Goal: Task Accomplishment & Management: Use online tool/utility

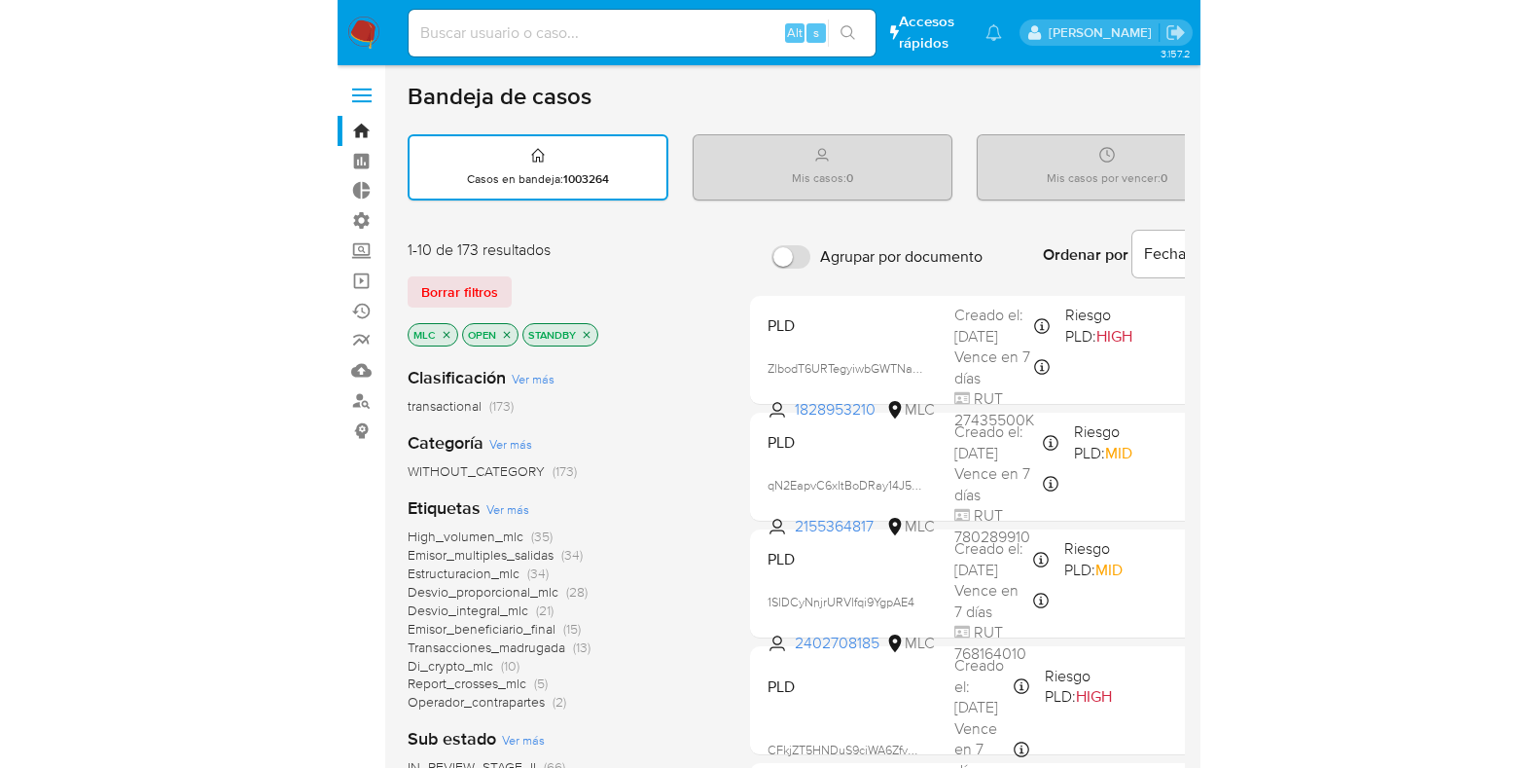
scroll to position [121, 0]
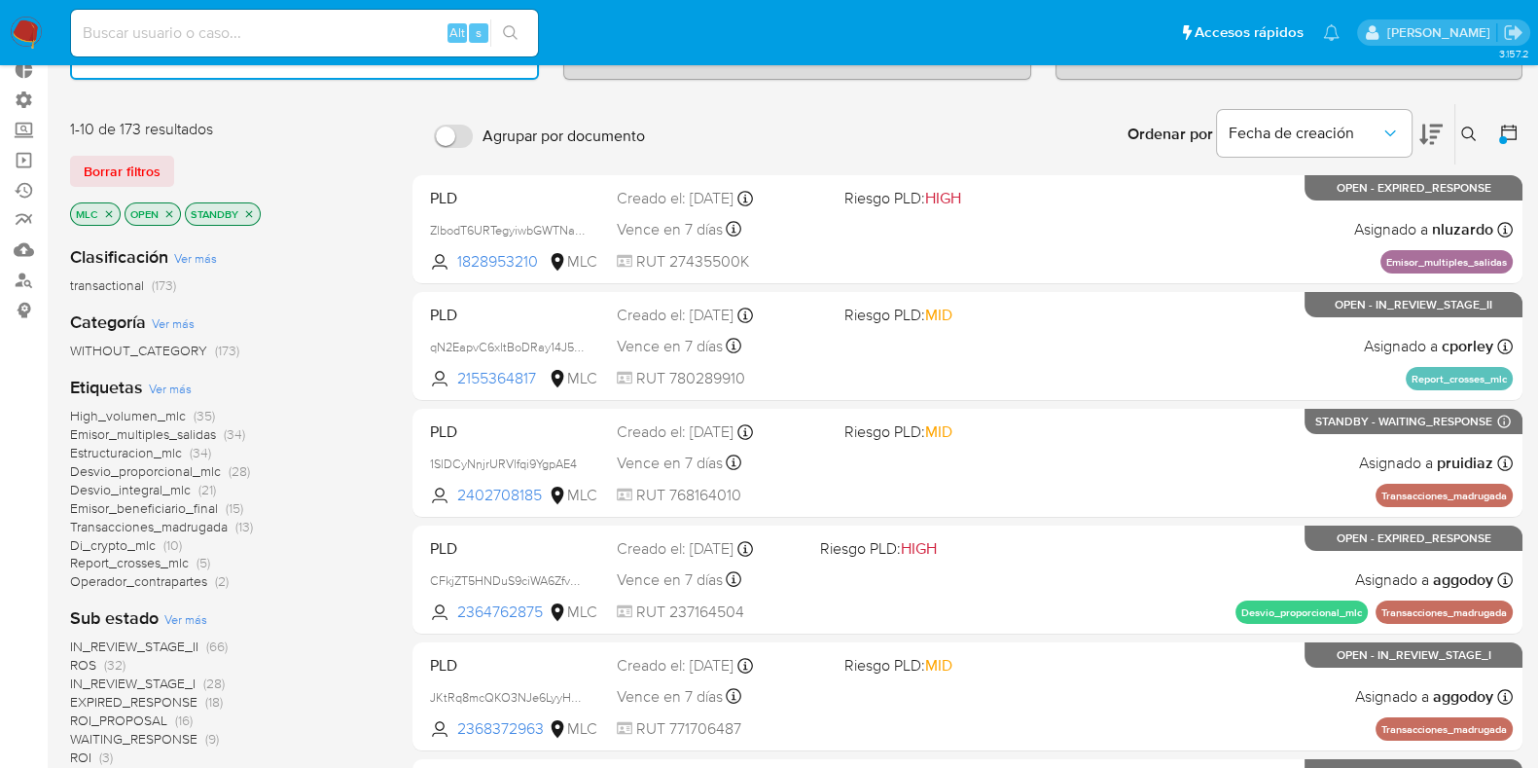
drag, startPoint x: 125, startPoint y: 126, endPoint x: 140, endPoint y: 125, distance: 15.6
click at [140, 125] on div "1-10 de 173 resultados" at bounding box center [225, 129] width 311 height 21
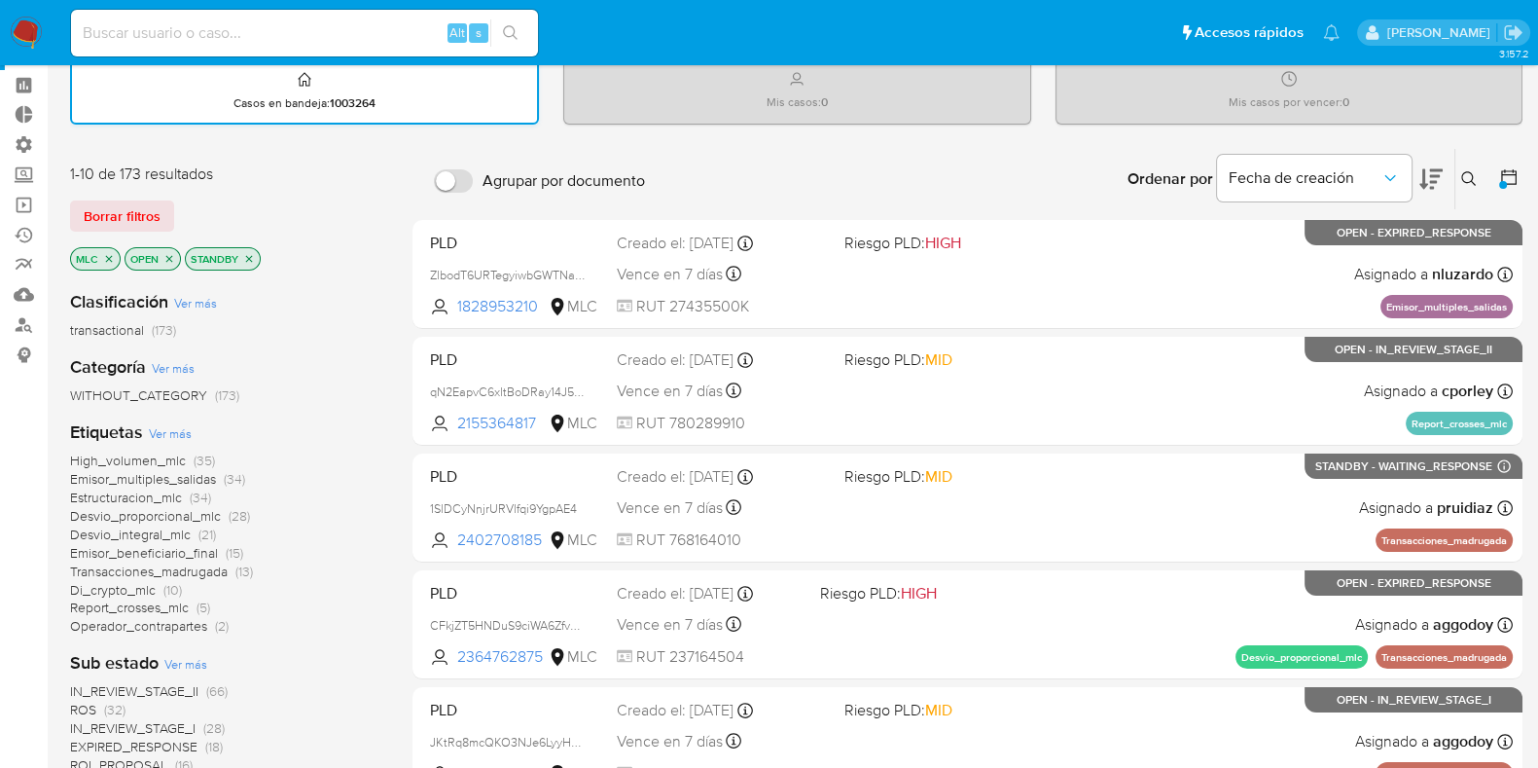
scroll to position [0, 0]
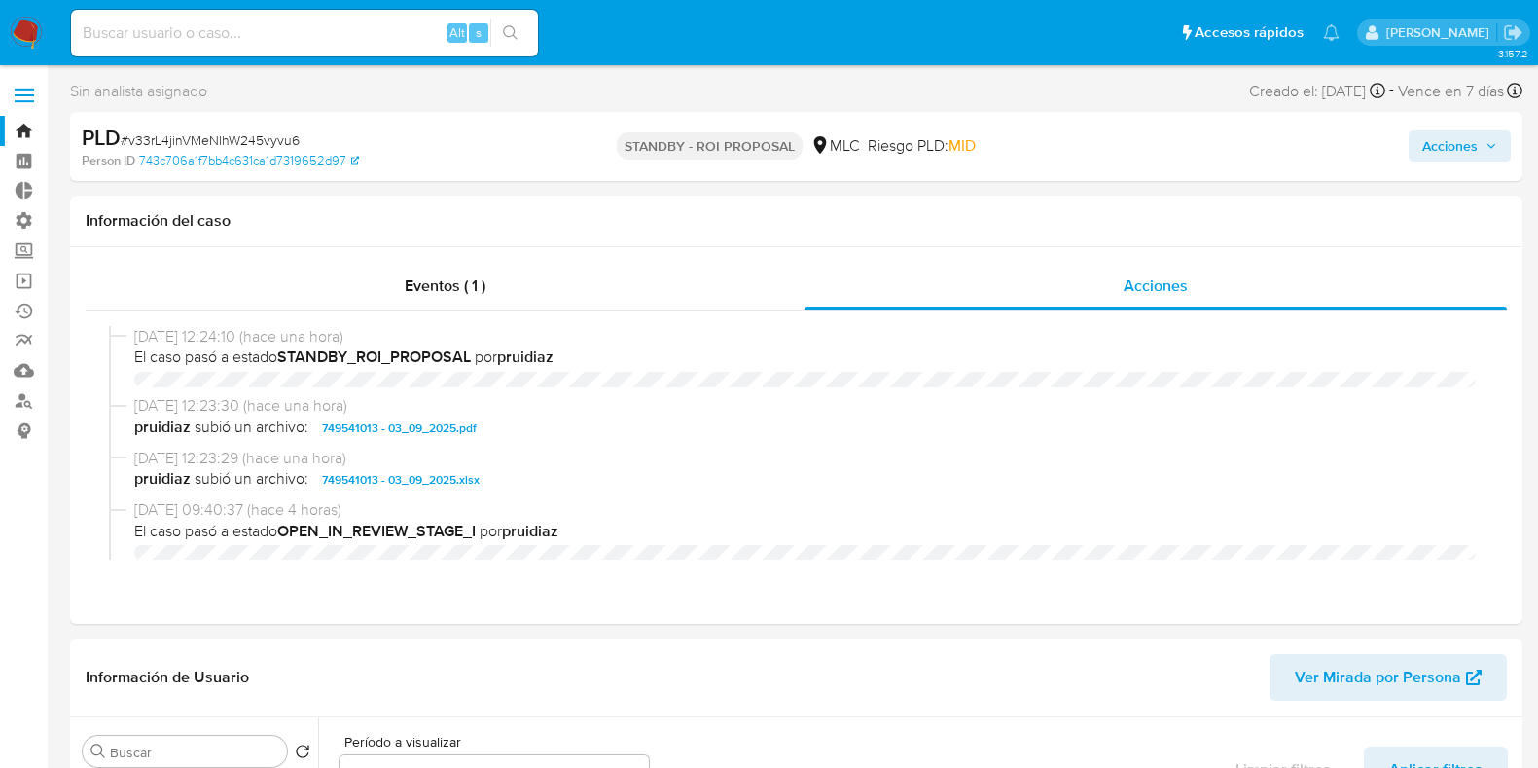
select select "10"
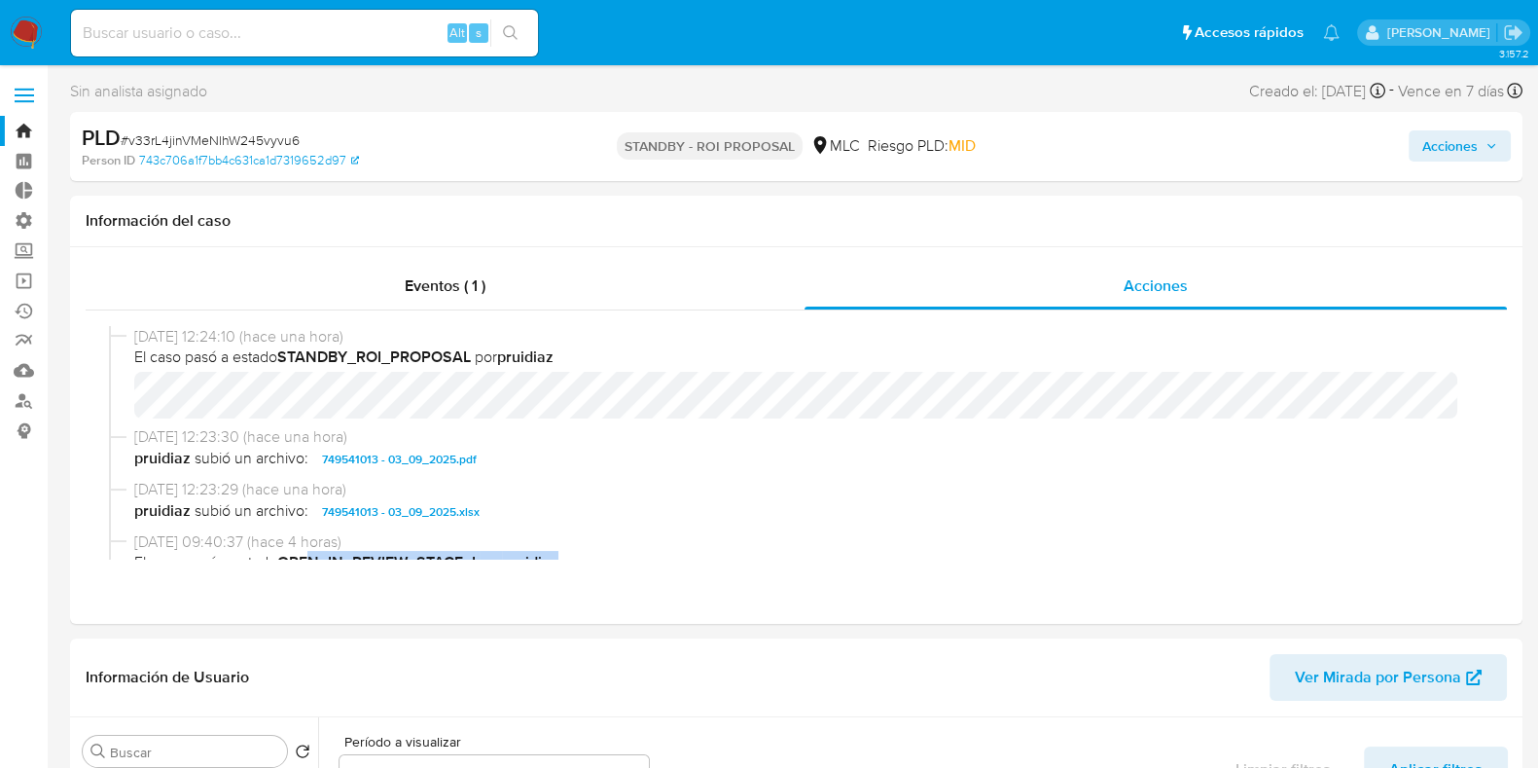
click at [357, 10] on div "Alt s" at bounding box center [304, 33] width 467 height 47
click at [353, 28] on input at bounding box center [304, 32] width 467 height 25
paste input "aVZqkK4WQi6Frjyq7o12vL2G"
type input "aVZqkK4WQi6Frjyq7o12vL2G"
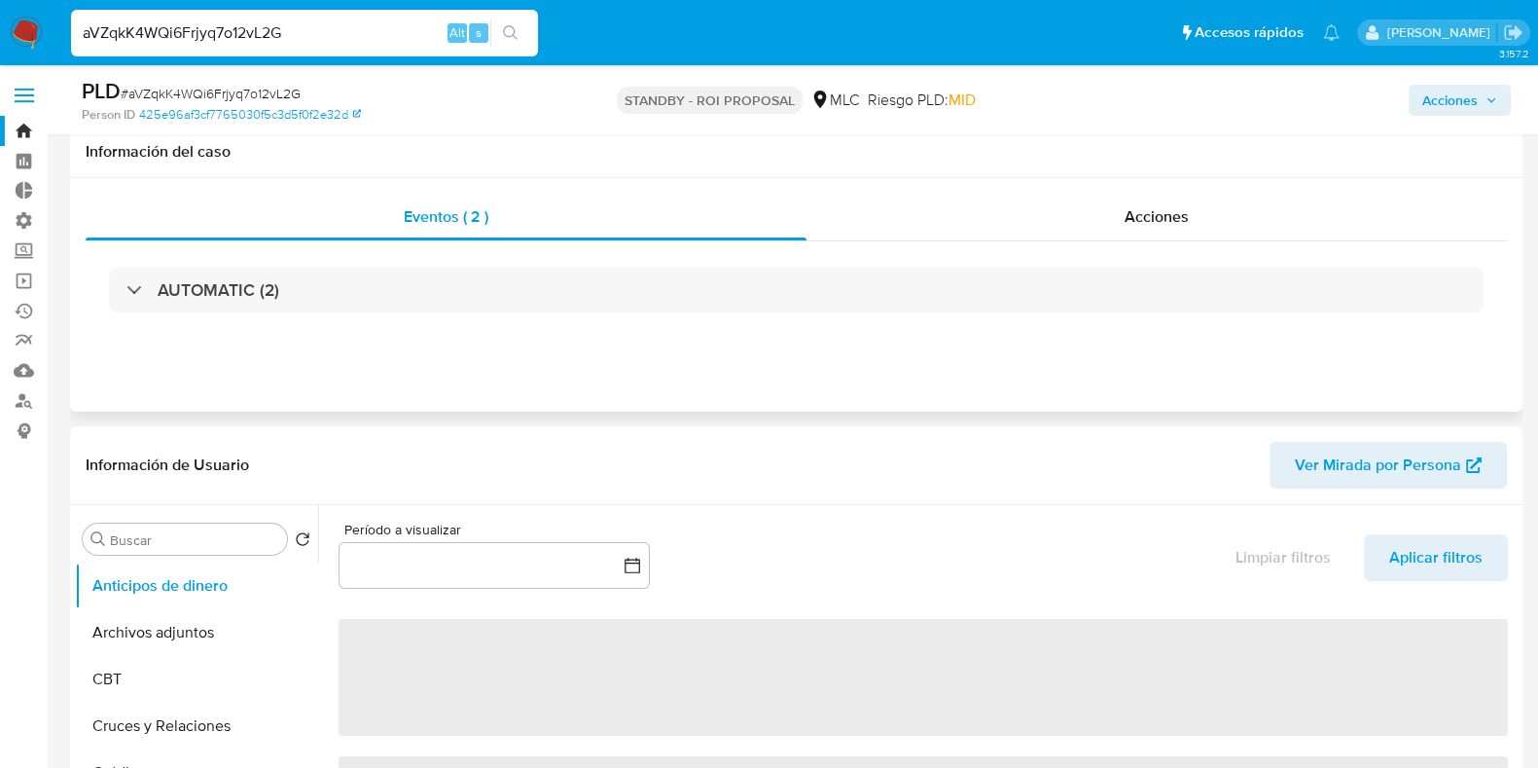
select select "10"
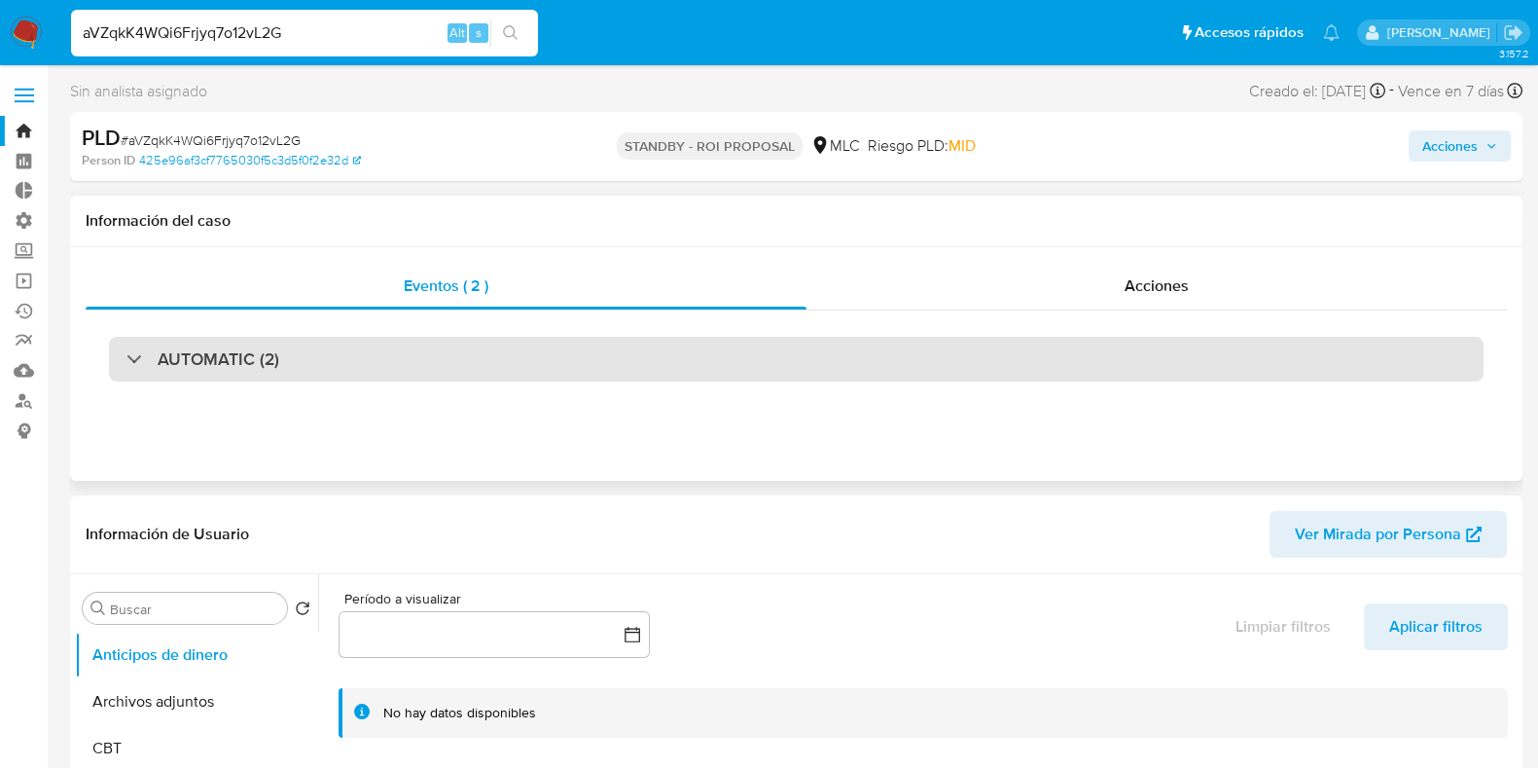
click at [126, 358] on div at bounding box center [126, 358] width 0 height 0
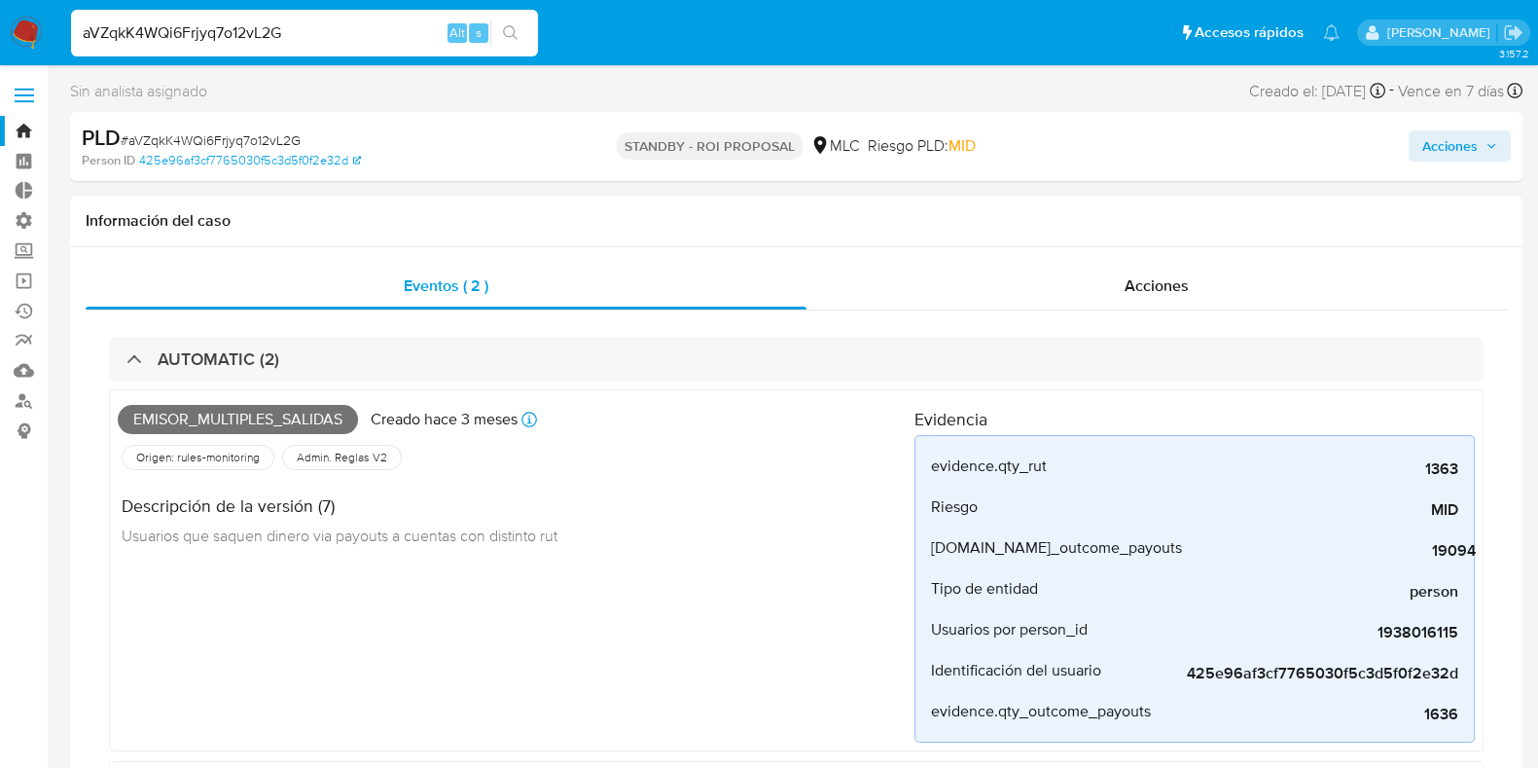
drag, startPoint x: 336, startPoint y: 32, endPoint x: 67, endPoint y: 25, distance: 268.6
click at [67, 25] on li "aVZqkK4WQi6Frjyq7o12vL2G Alt s" at bounding box center [304, 32] width 477 height 49
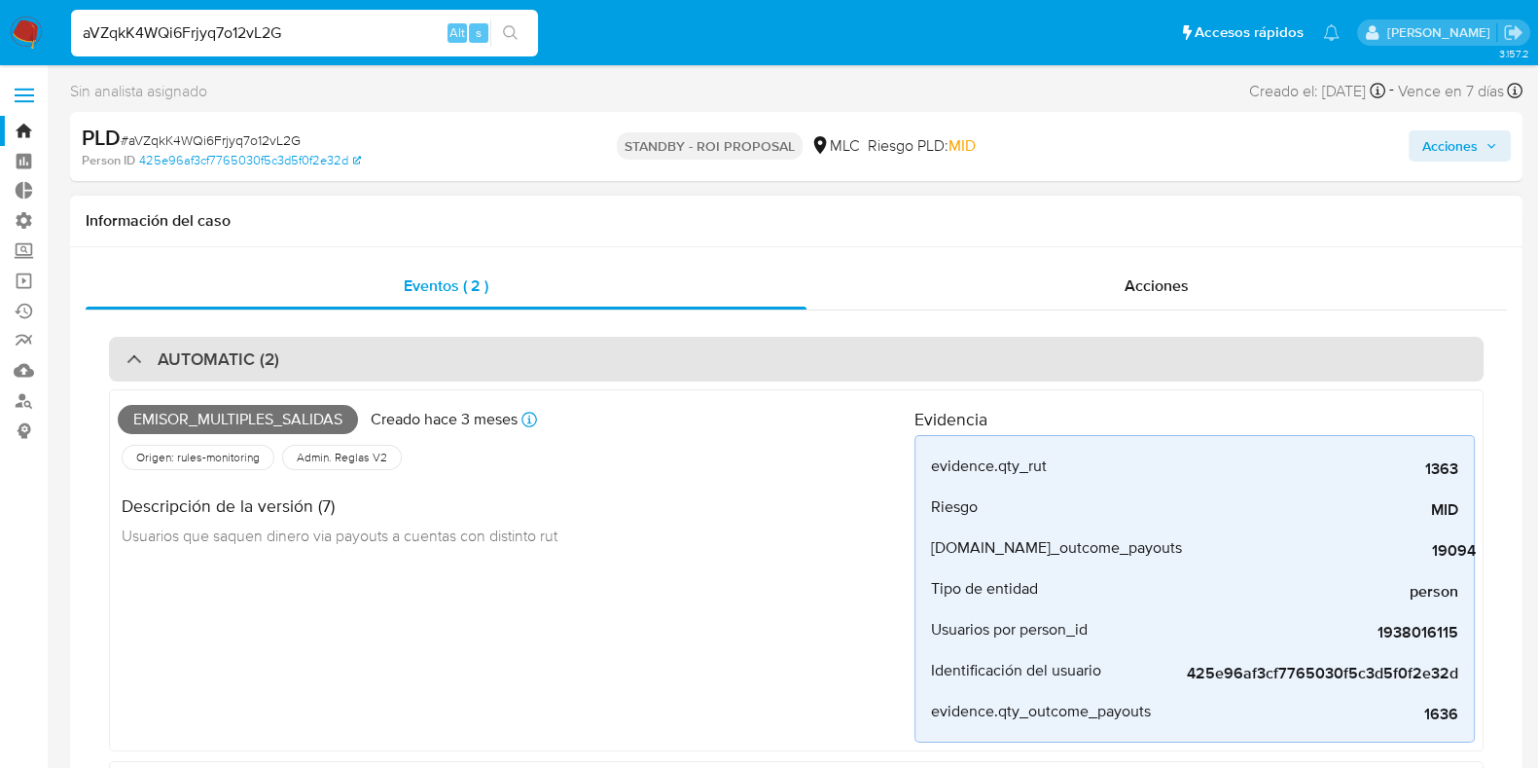
scroll to position [121, 0]
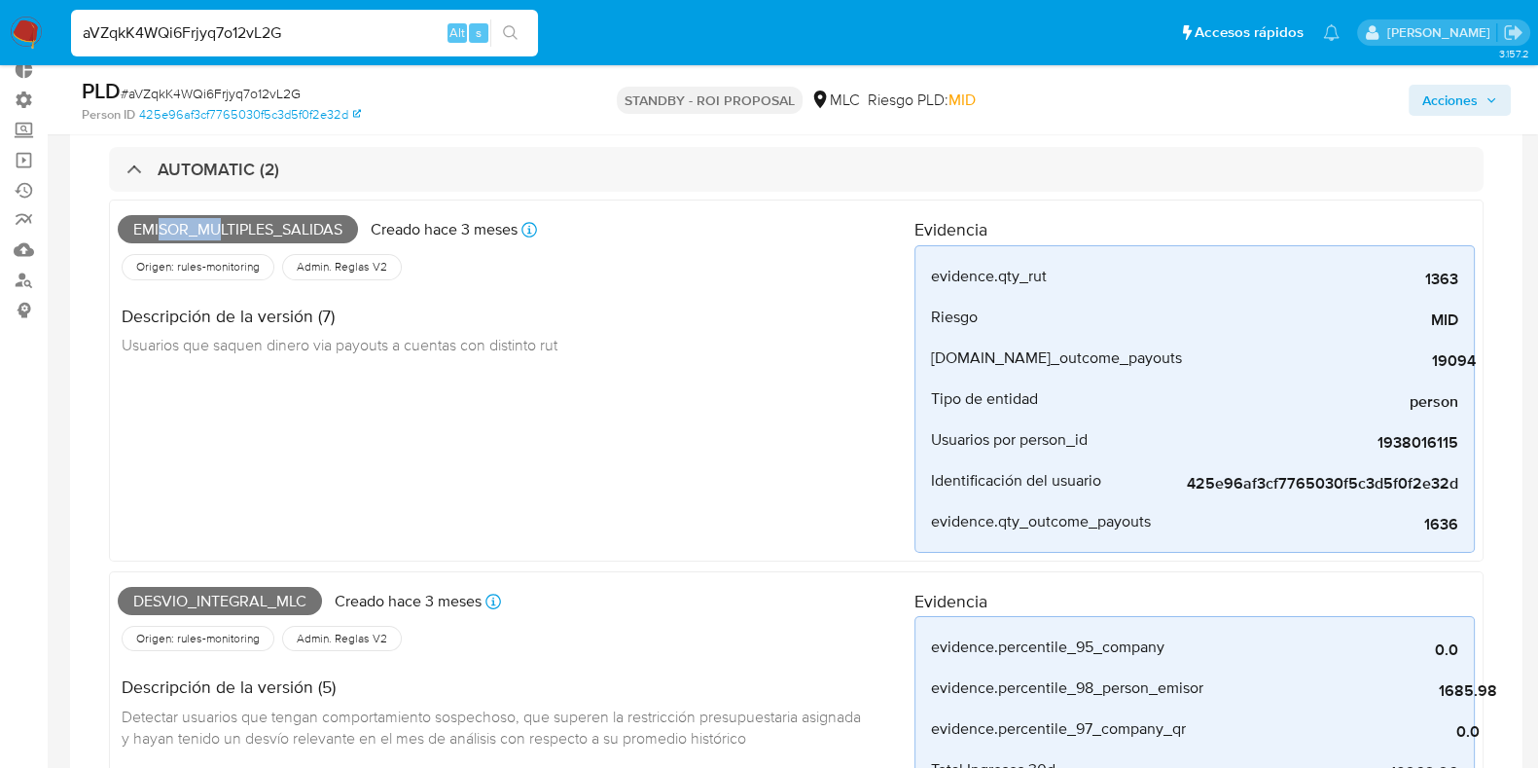
drag, startPoint x: 160, startPoint y: 226, endPoint x: 306, endPoint y: 230, distance: 147.0
click at [306, 230] on span "Emisor_multiples_salidas" at bounding box center [238, 229] width 240 height 29
drag, startPoint x: 186, startPoint y: 598, endPoint x: 310, endPoint y: 603, distance: 124.6
click at [310, 603] on span "Desvio_integral_mlc" at bounding box center [220, 601] width 204 height 29
drag, startPoint x: 204, startPoint y: 216, endPoint x: 347, endPoint y: 223, distance: 143.2
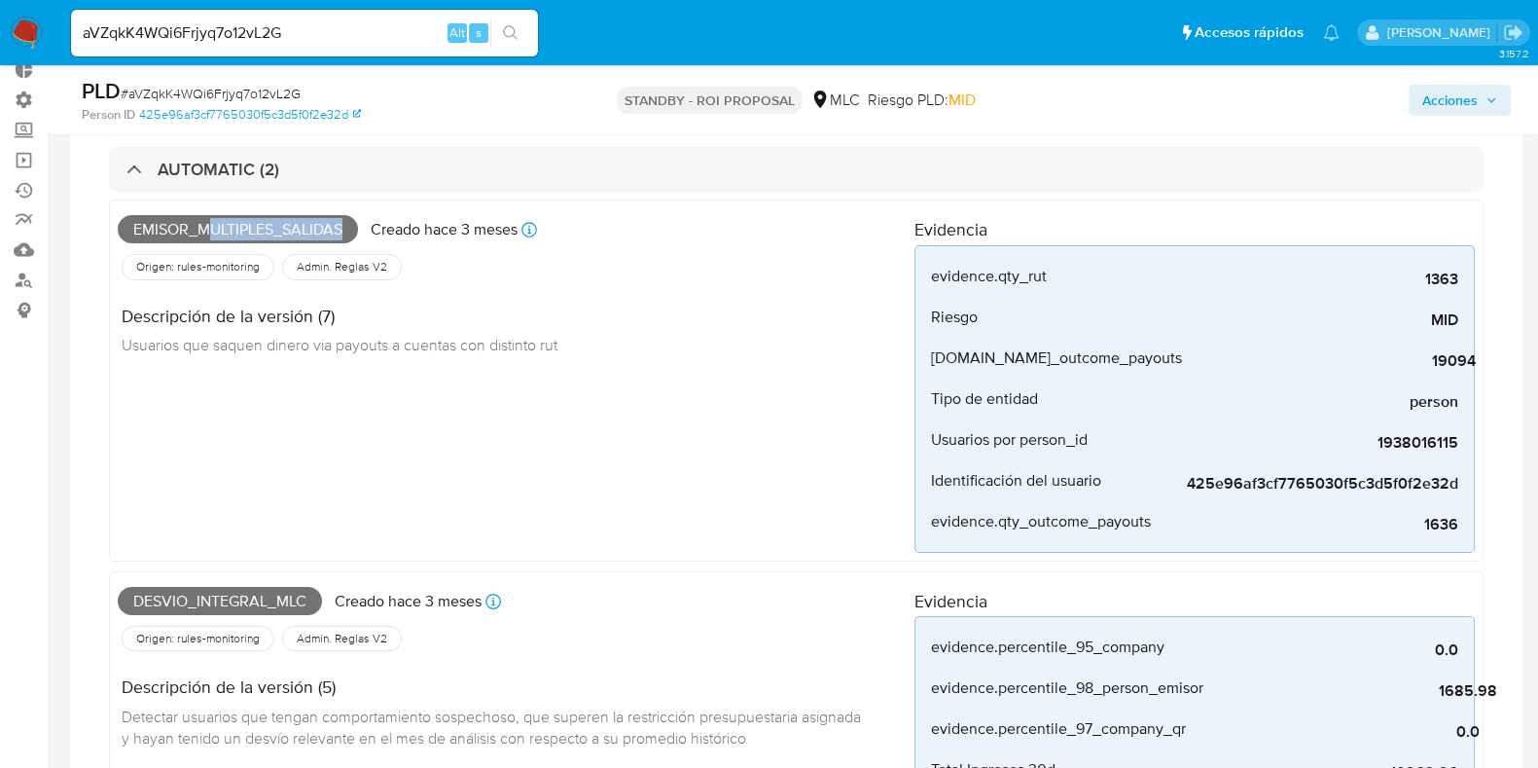
click at [347, 223] on span "Emisor_multiples_salidas" at bounding box center [238, 229] width 240 height 29
drag, startPoint x: 187, startPoint y: 600, endPoint x: 303, endPoint y: 600, distance: 115.8
click at [303, 600] on span "Desvio_integral_mlc" at bounding box center [220, 601] width 204 height 29
